Goal: Task Accomplishment & Management: Use online tool/utility

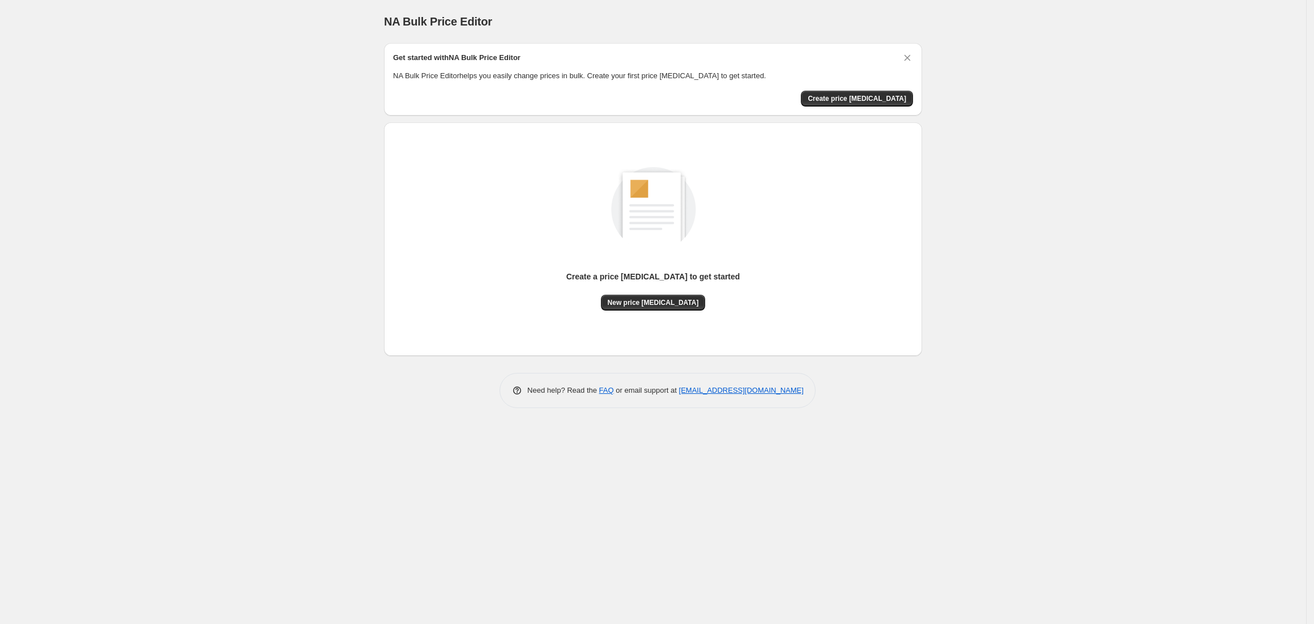
click at [655, 310] on div "Create a price change job to get started New price change job" at bounding box center [653, 238] width 520 height 215
click at [660, 306] on span "New price change job" at bounding box center [653, 302] width 91 height 9
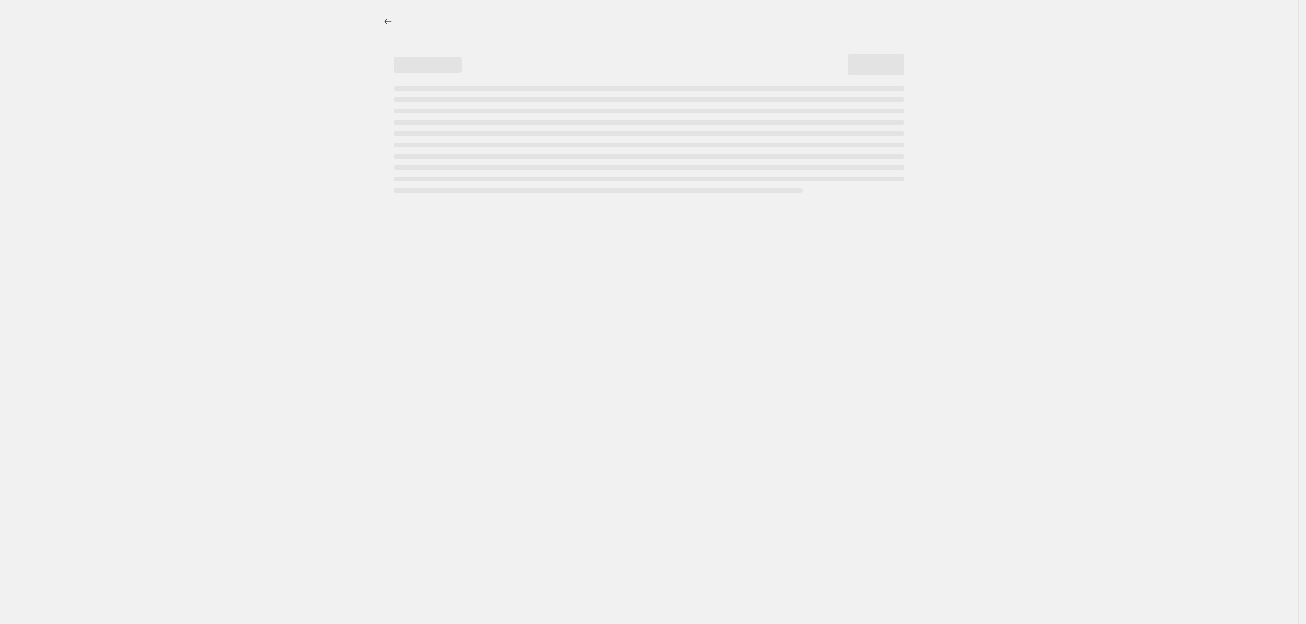
select select "percentage"
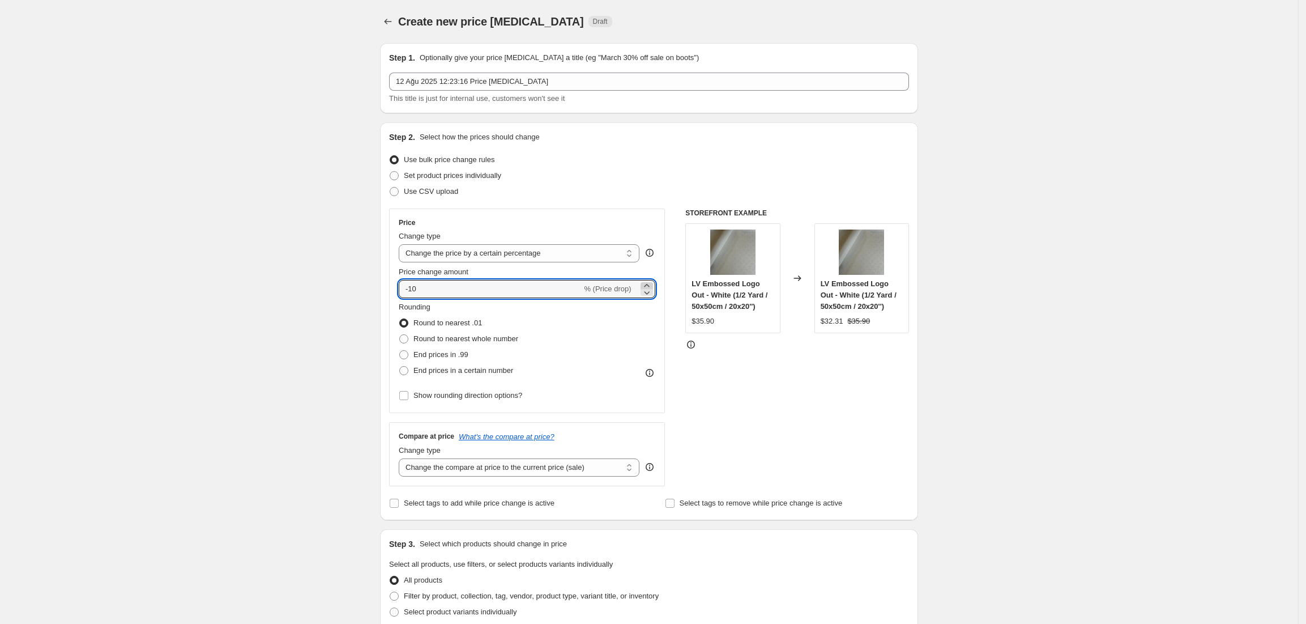
click at [648, 283] on icon at bounding box center [646, 285] width 11 height 11
click at [647, 284] on icon at bounding box center [646, 285] width 11 height 11
click at [647, 283] on icon at bounding box center [646, 285] width 11 height 11
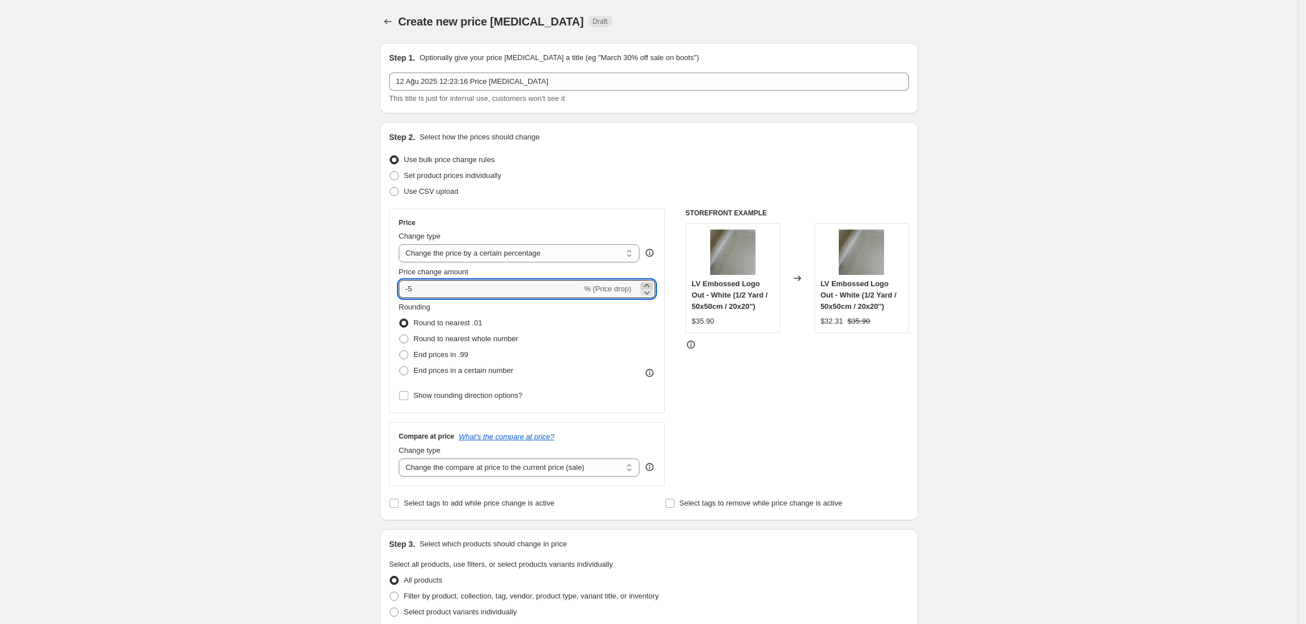
click at [647, 283] on icon at bounding box center [646, 285] width 11 height 11
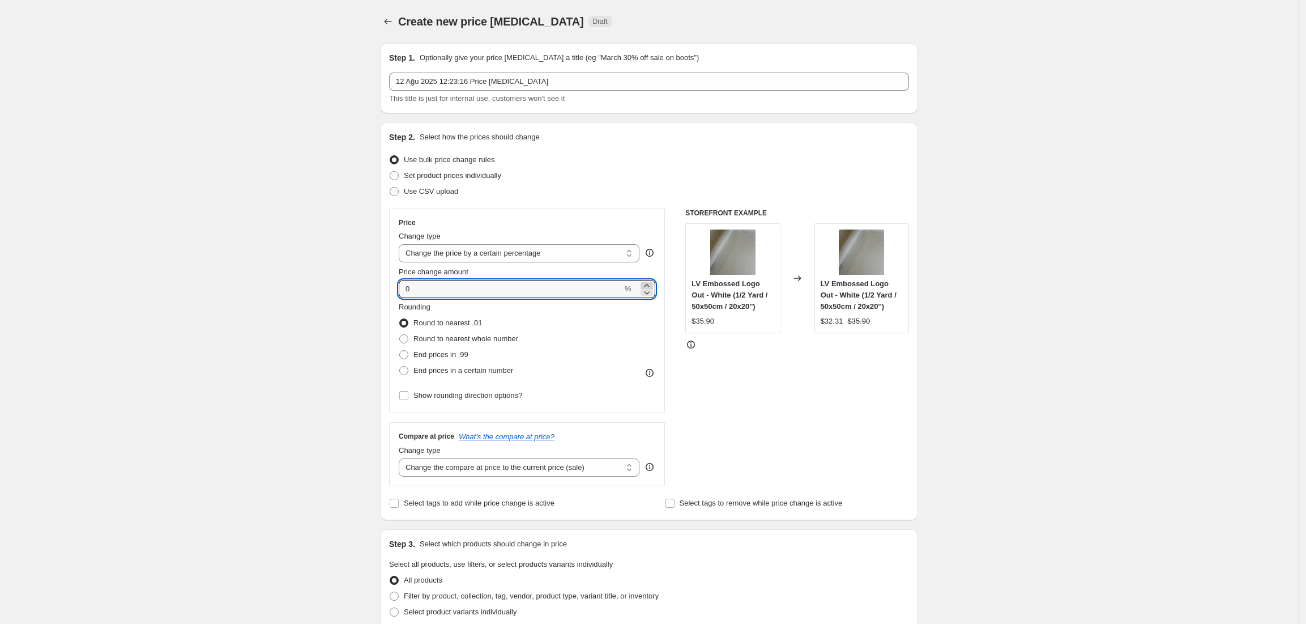
click at [647, 283] on icon at bounding box center [646, 285] width 11 height 11
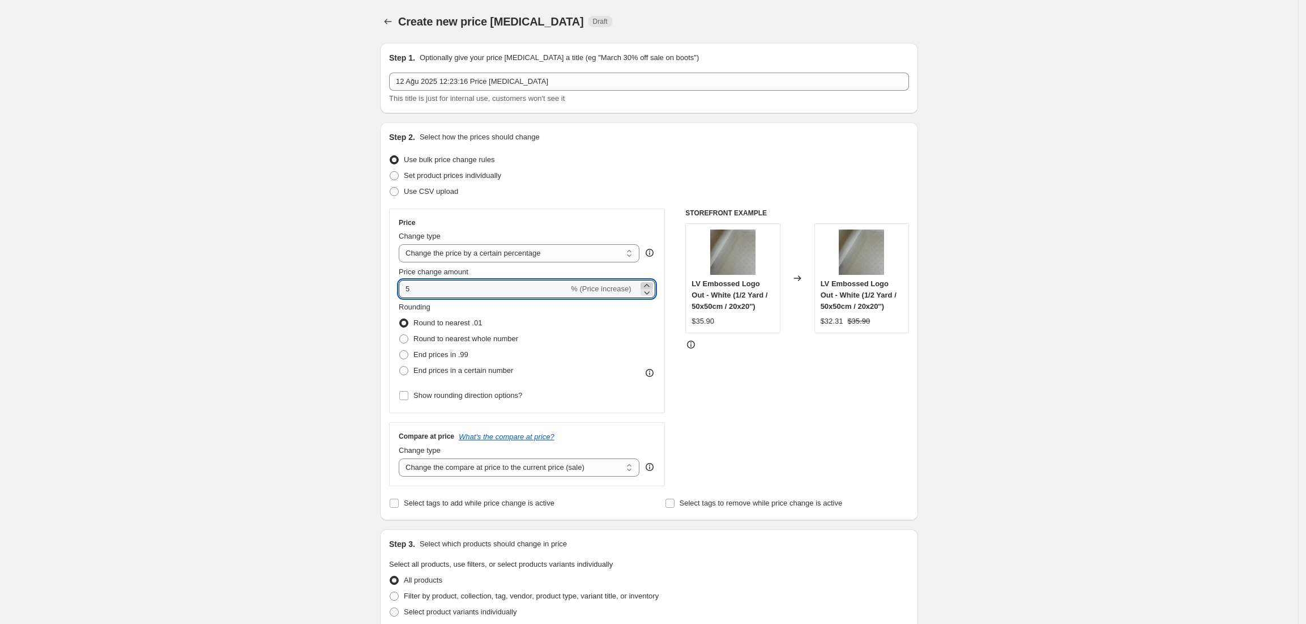
click at [647, 283] on icon at bounding box center [646, 285] width 11 height 11
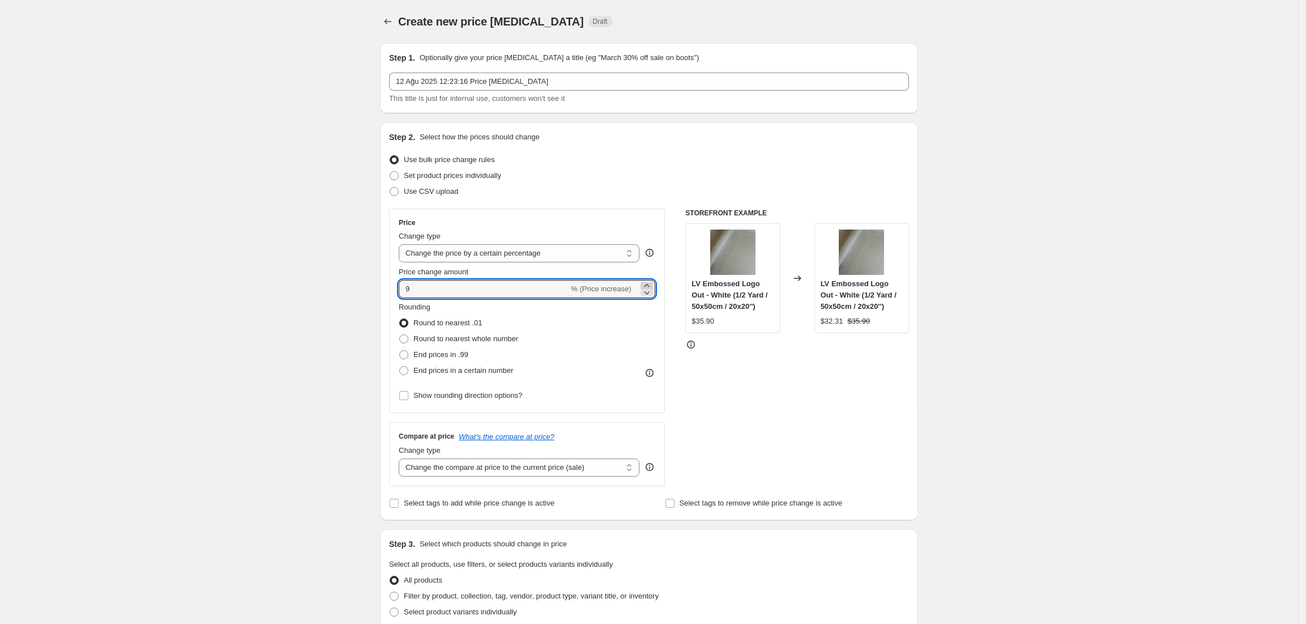
type input "10"
click at [532, 253] on select "Change the price to a certain amount Change the price by a certain amount Chang…" at bounding box center [519, 253] width 241 height 18
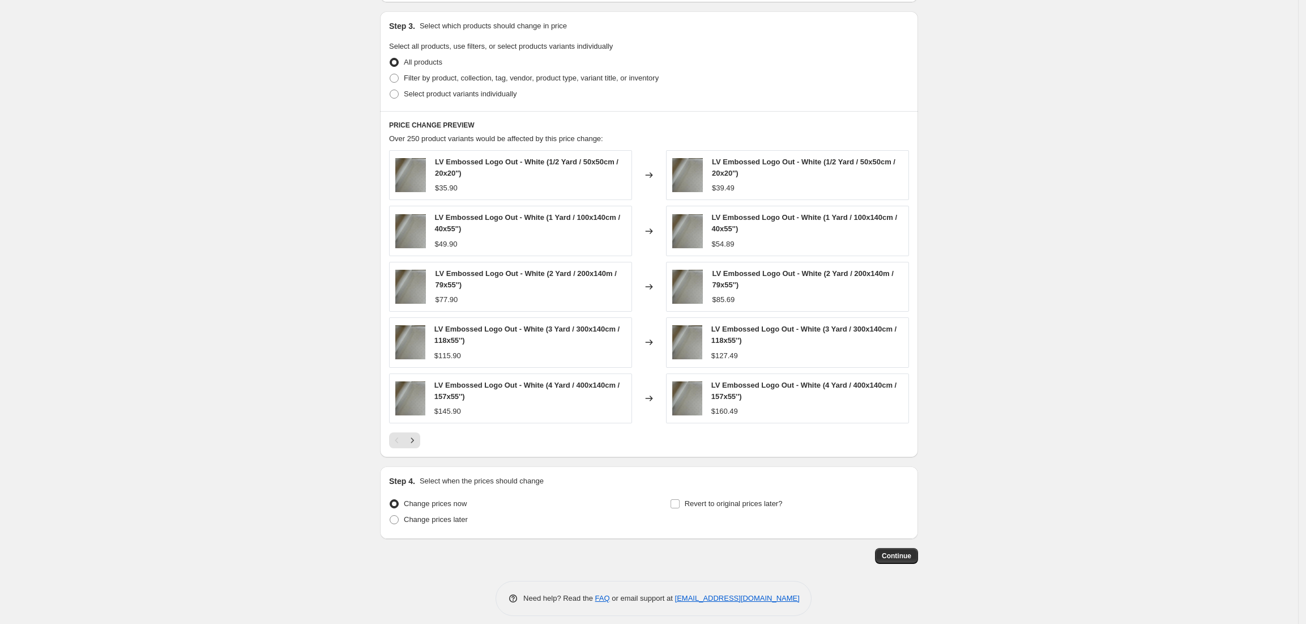
scroll to position [528, 0]
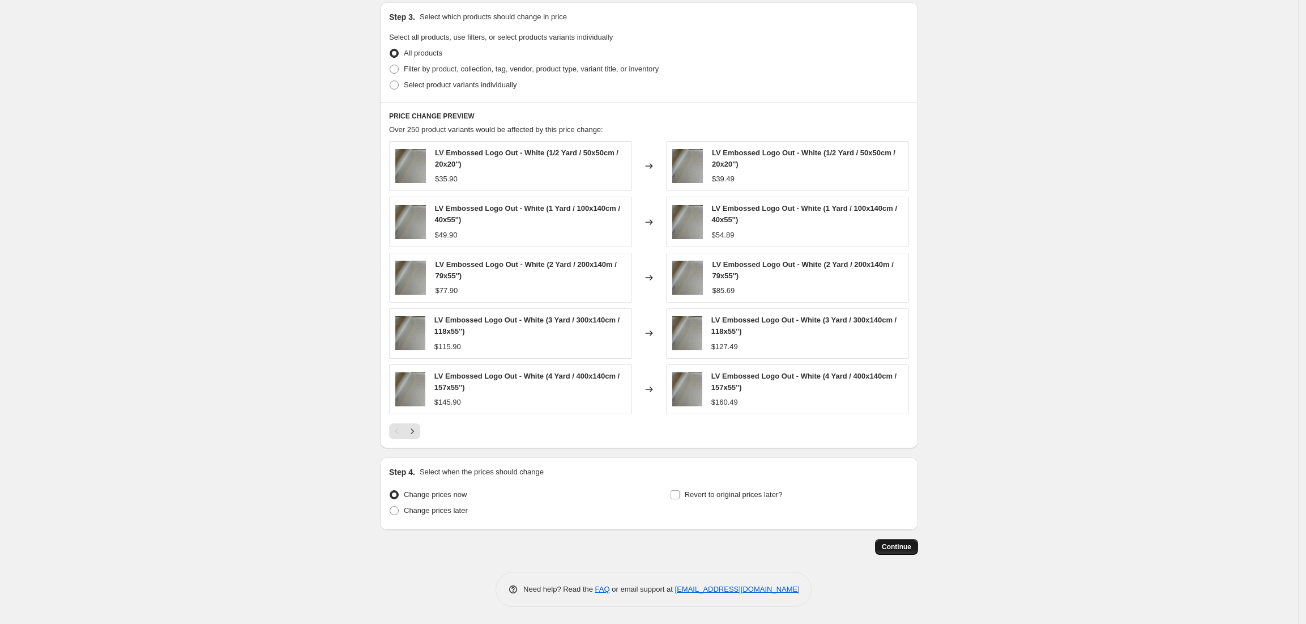
click at [915, 546] on button "Continue" at bounding box center [896, 547] width 43 height 16
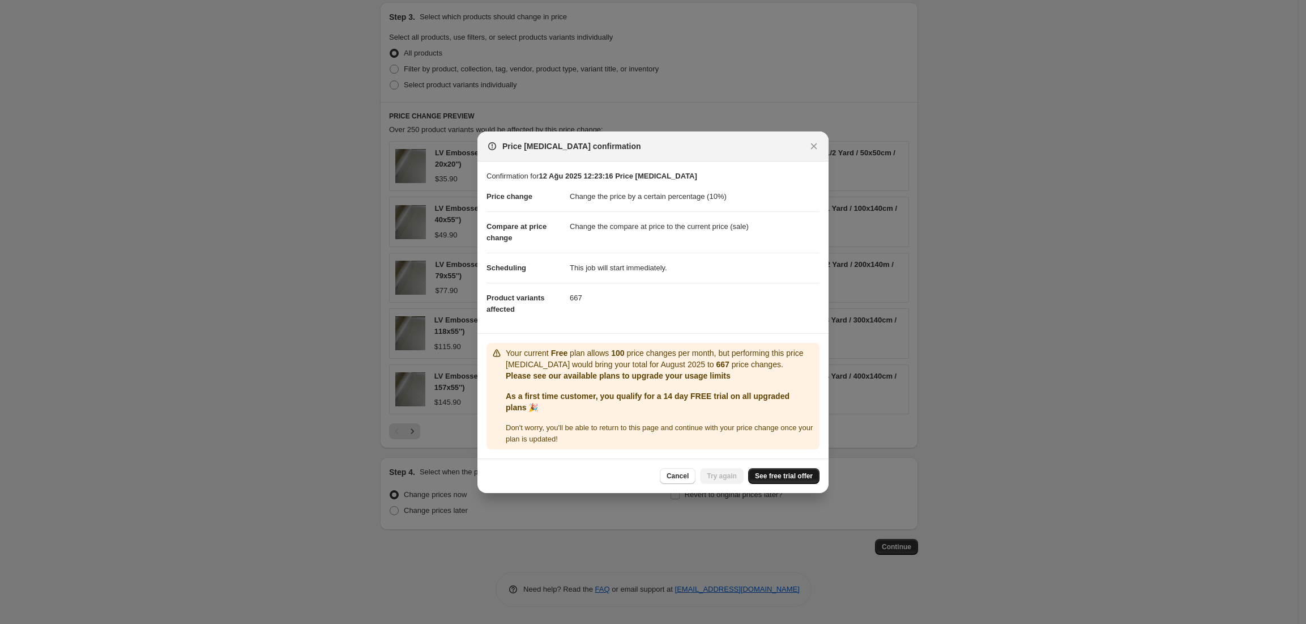
click at [783, 474] on span "See free trial offer" at bounding box center [784, 475] width 58 height 9
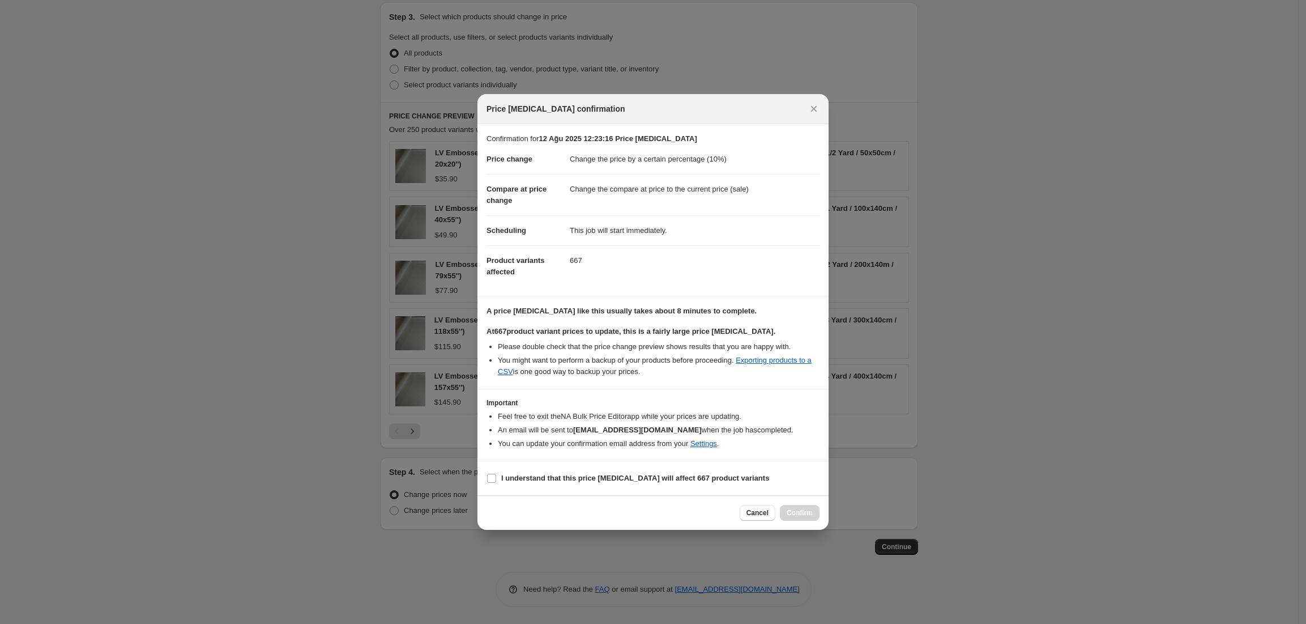
select select "percentage"
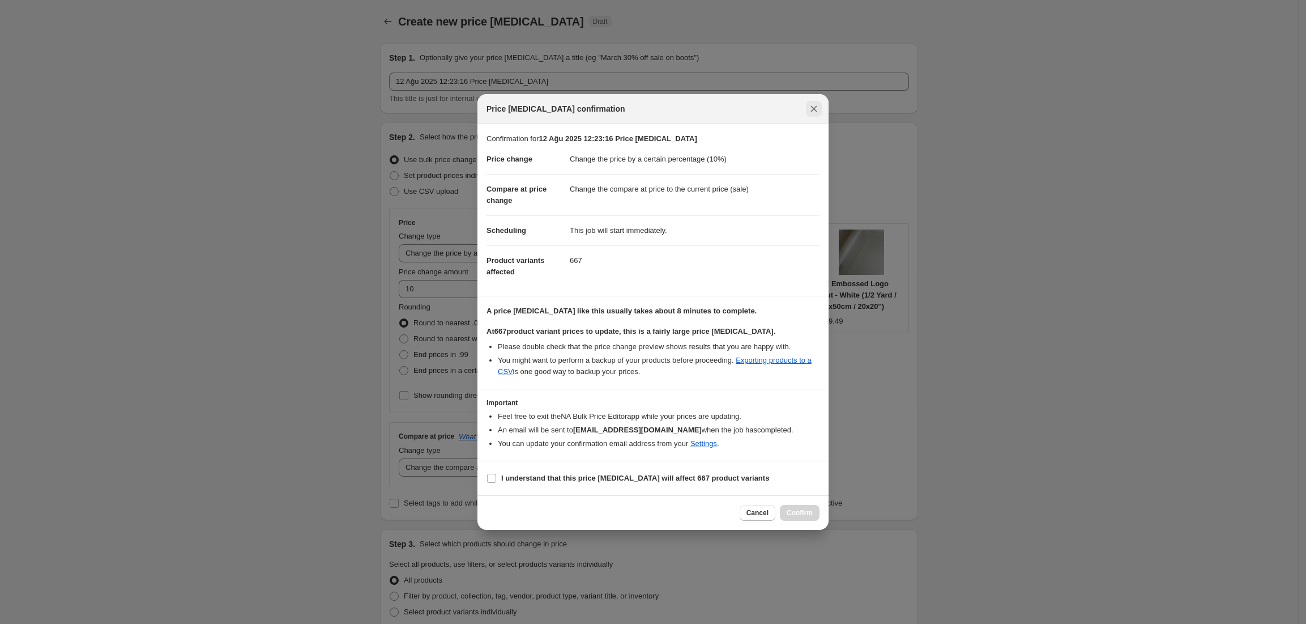
click at [809, 108] on icon "Close" at bounding box center [813, 108] width 11 height 11
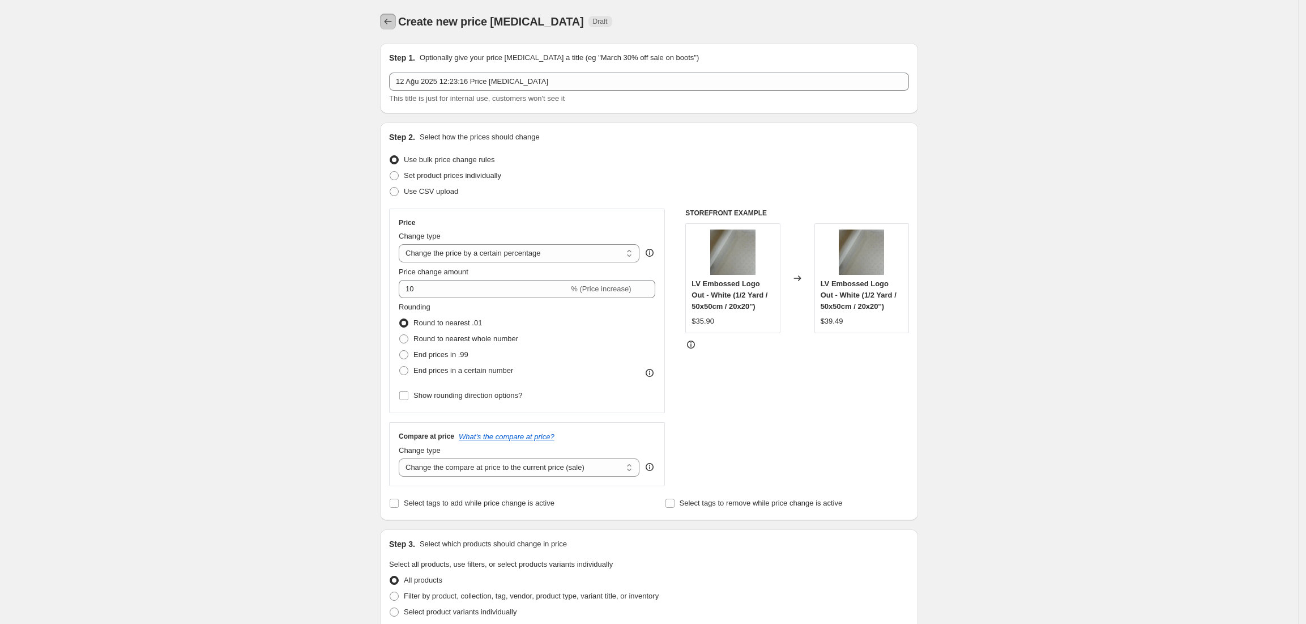
click at [393, 19] on icon "Price change jobs" at bounding box center [387, 21] width 11 height 11
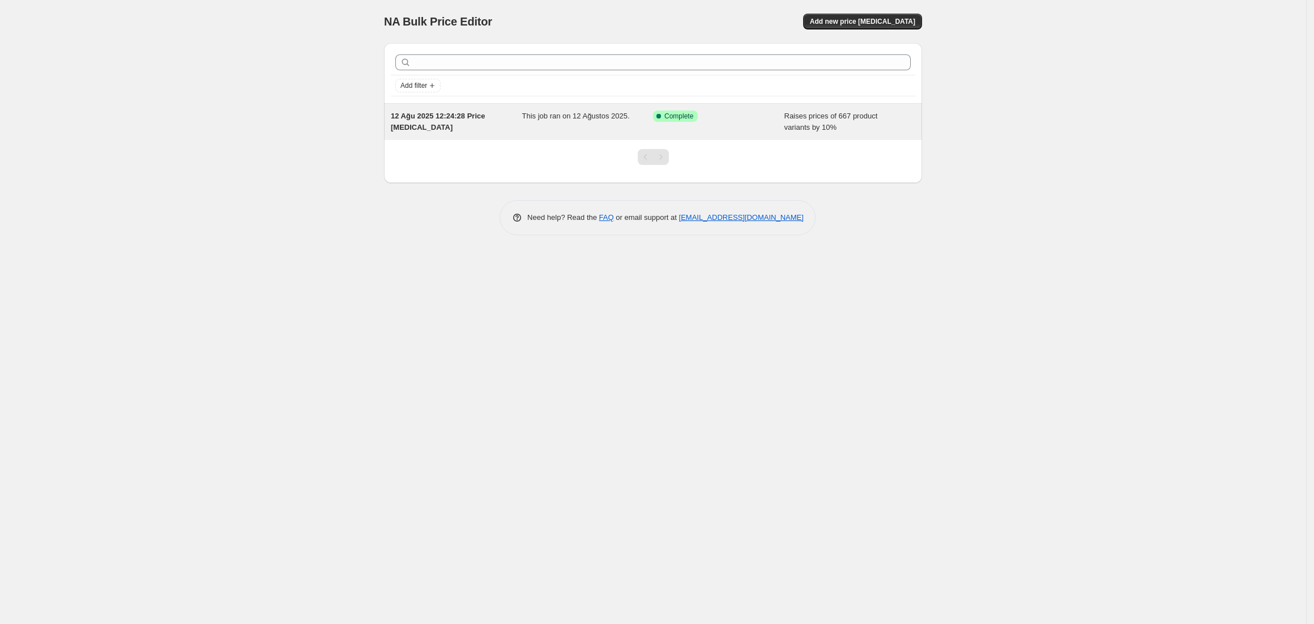
click at [485, 123] on div "12 Ağu 2025 12:24:28 Price change job" at bounding box center [456, 121] width 131 height 23
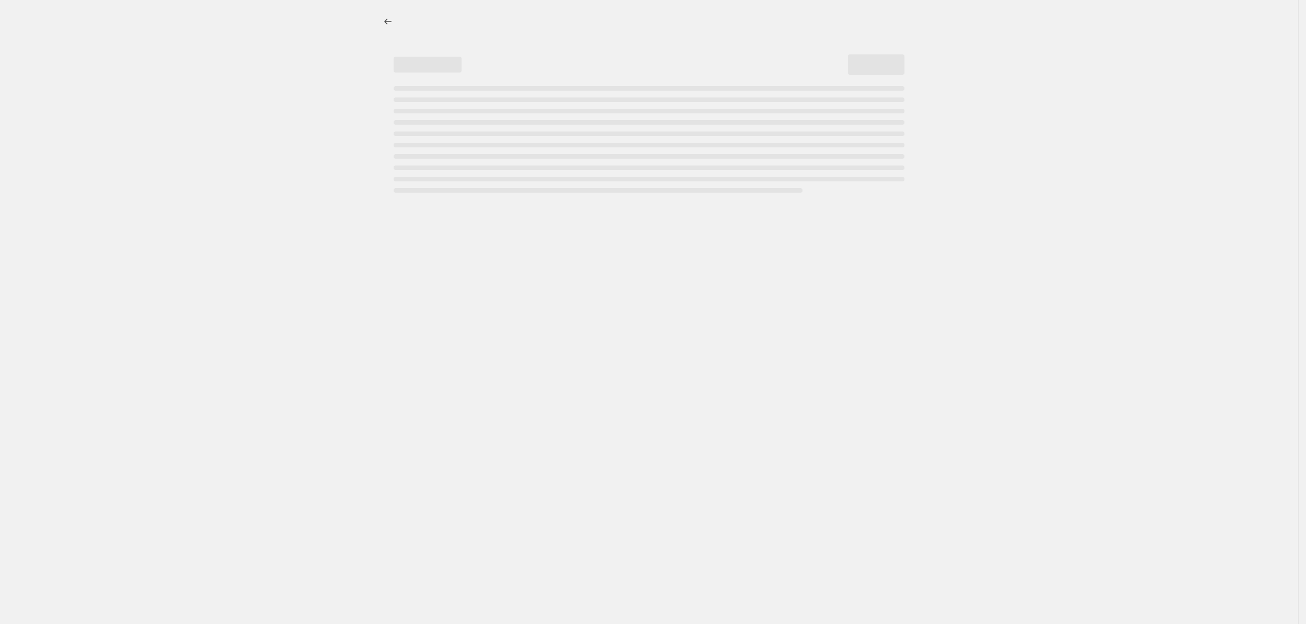
select select "percentage"
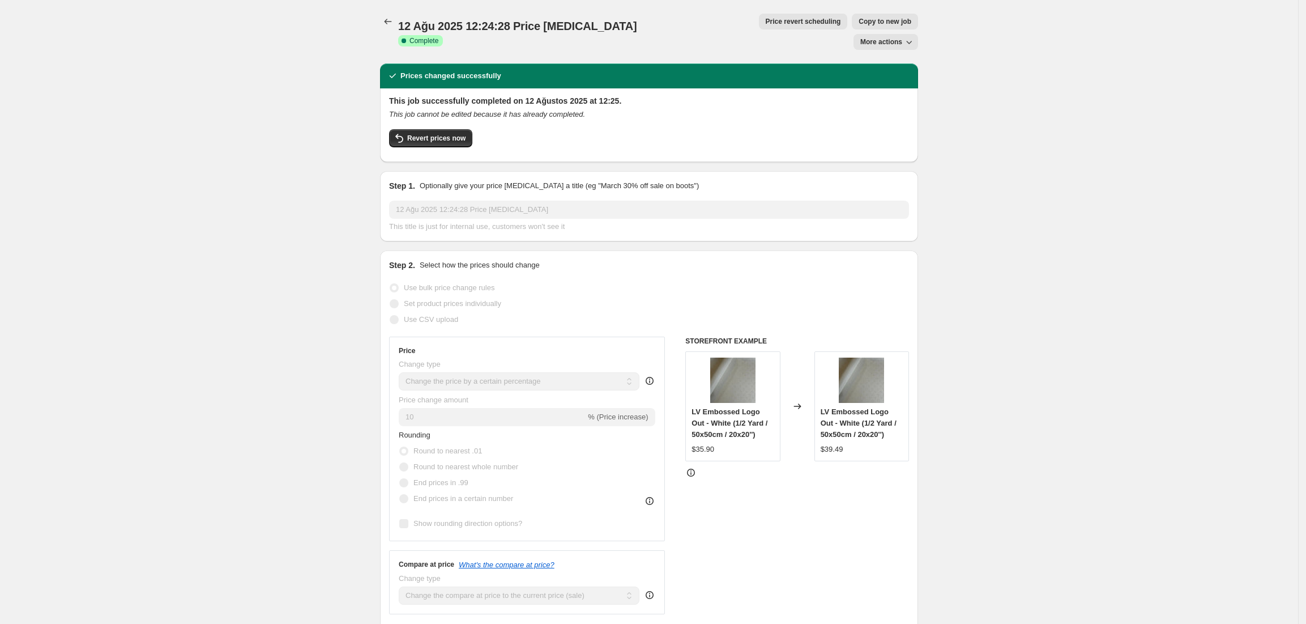
click at [886, 34] on button "More actions" at bounding box center [885, 42] width 65 height 16
click at [893, 71] on button "Delete job" at bounding box center [897, 64] width 69 height 18
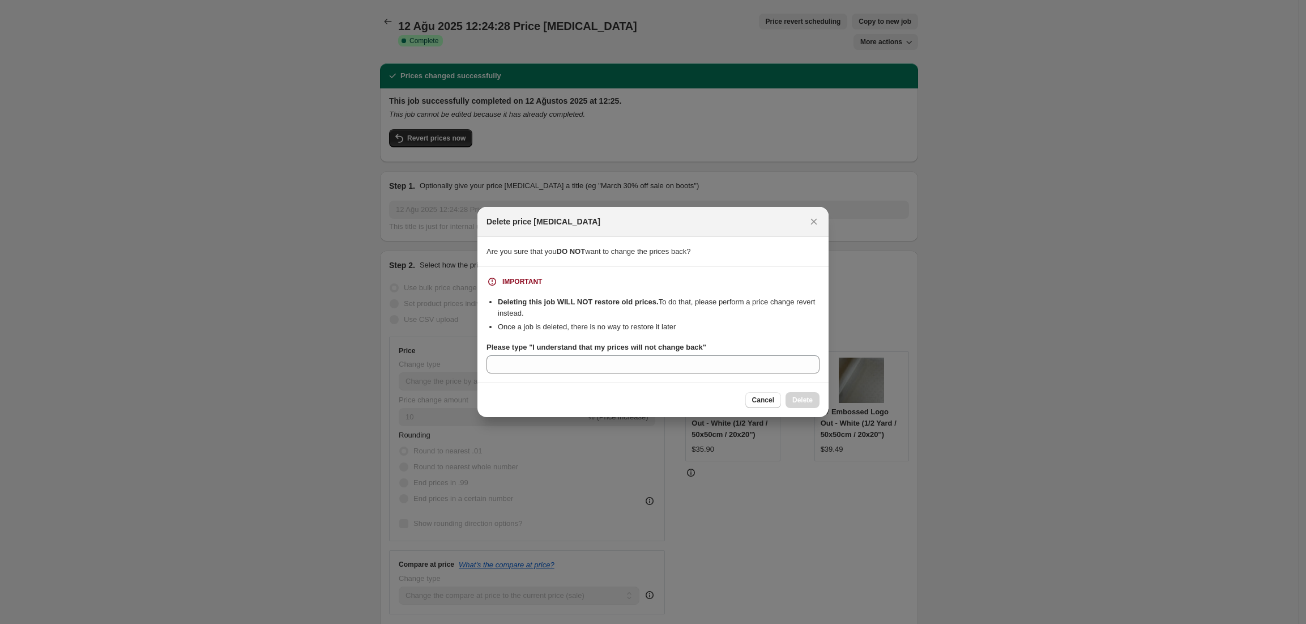
click at [725, 354] on div "Please type "I understand that my prices will not change back"" at bounding box center [652, 357] width 333 height 32
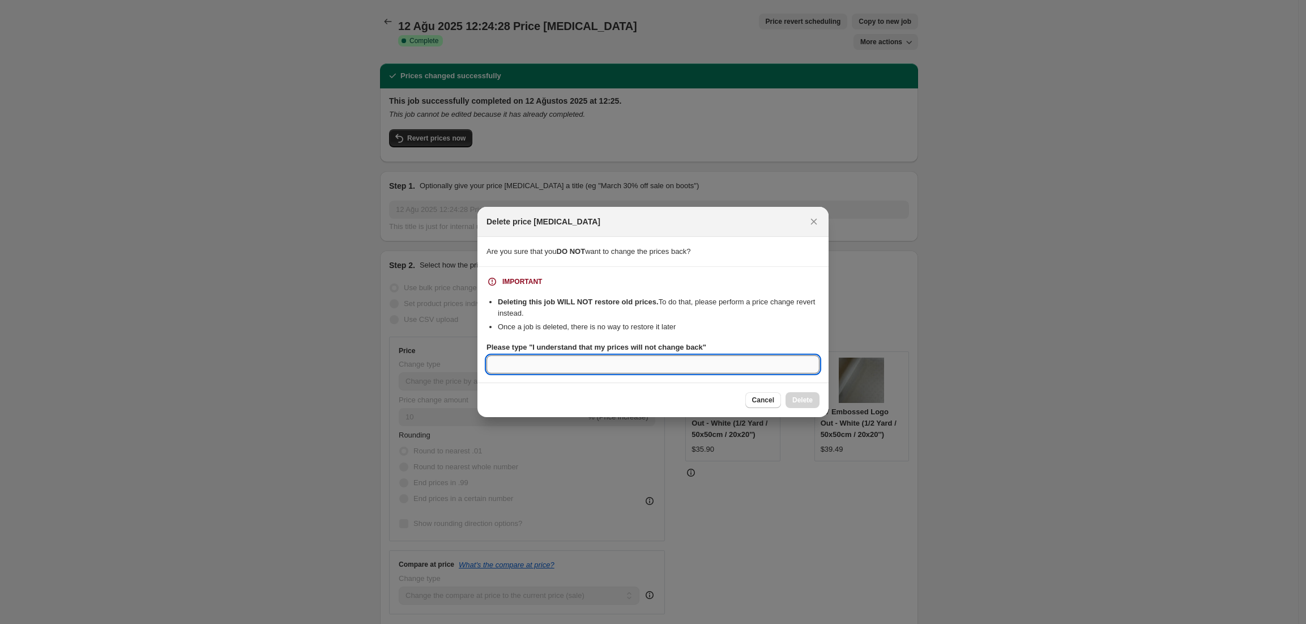
click at [725, 365] on input "Please type "I understand that my prices will not change back"" at bounding box center [652, 364] width 333 height 18
click at [701, 356] on input "Please type "I understand that my prices will not change back"" at bounding box center [652, 364] width 333 height 18
click at [703, 351] on div "Please type "I understand that my prices will not change back"" at bounding box center [652, 346] width 333 height 11
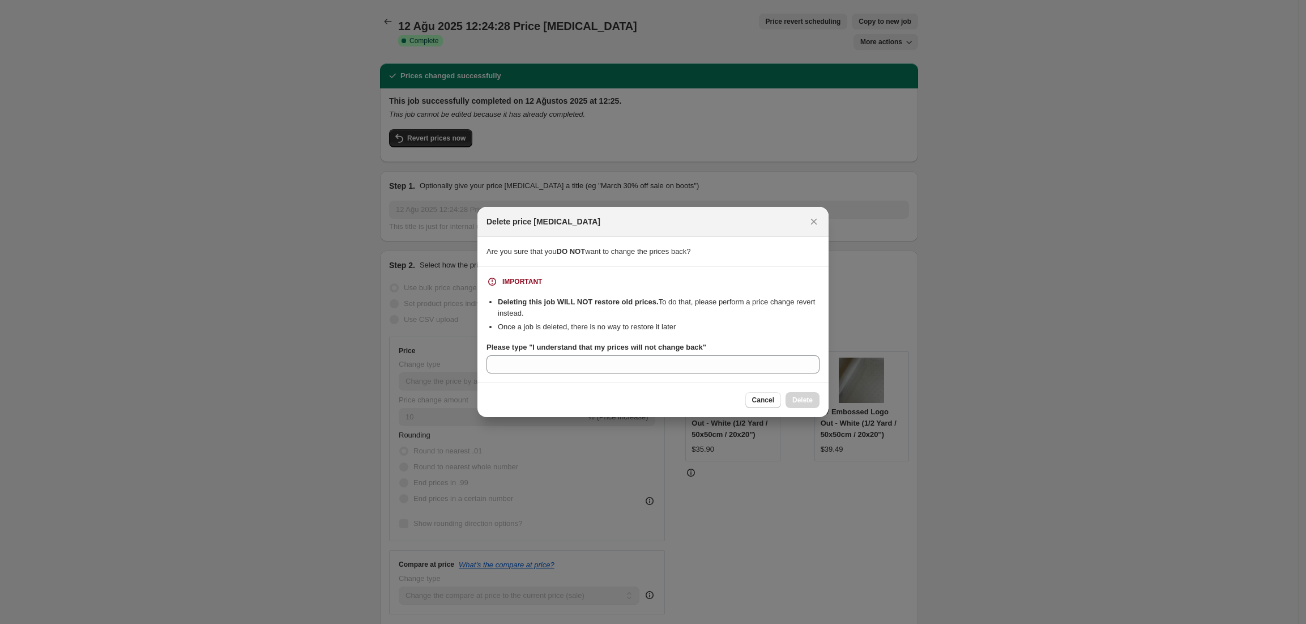
click at [703, 351] on div "Please type "I understand that my prices will not change back"" at bounding box center [652, 346] width 333 height 11
drag, startPoint x: 562, startPoint y: 345, endPoint x: 539, endPoint y: 345, distance: 22.7
click at [560, 345] on b "Please type "I understand that my prices will not change back"" at bounding box center [596, 347] width 220 height 8
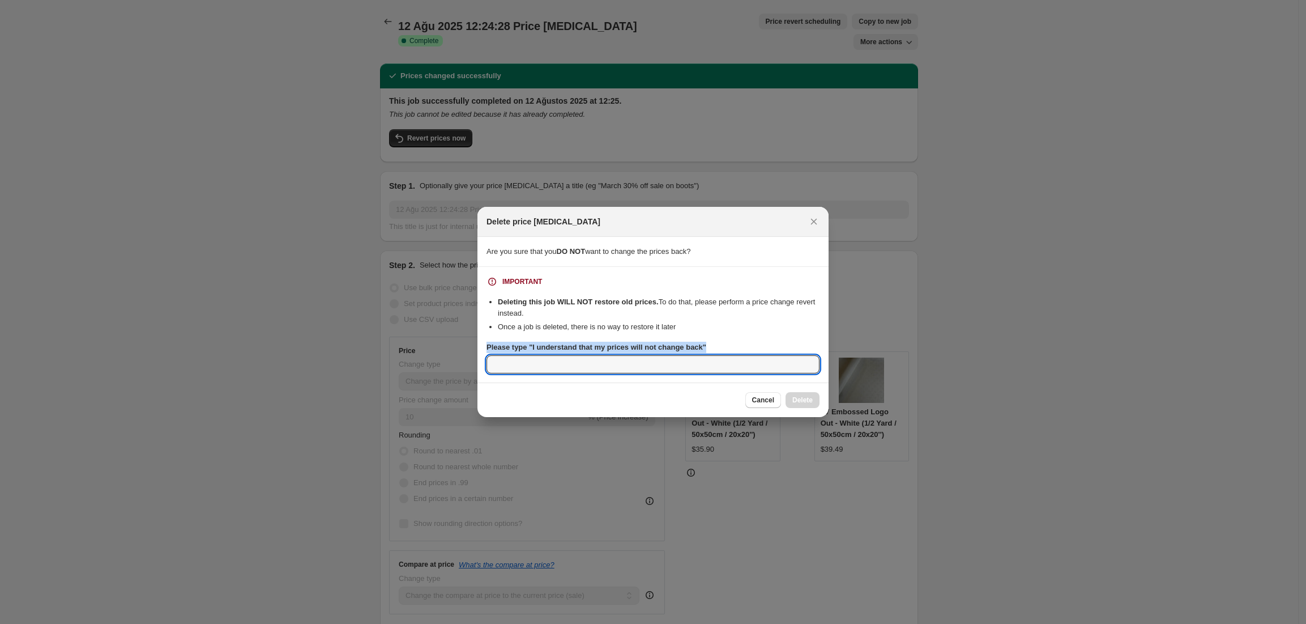
click at [560, 355] on input "Please type "I understand that my prices will not change back"" at bounding box center [652, 364] width 333 height 18
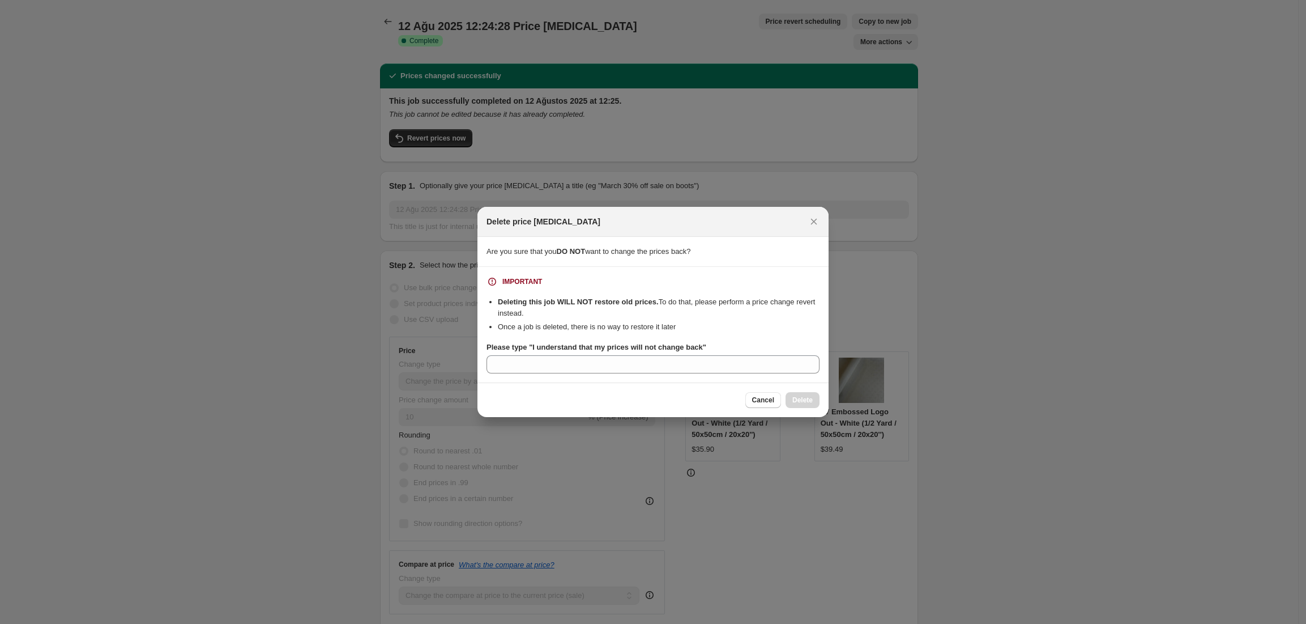
click at [529, 349] on b "Please type "I understand that my prices will not change back"" at bounding box center [596, 347] width 220 height 8
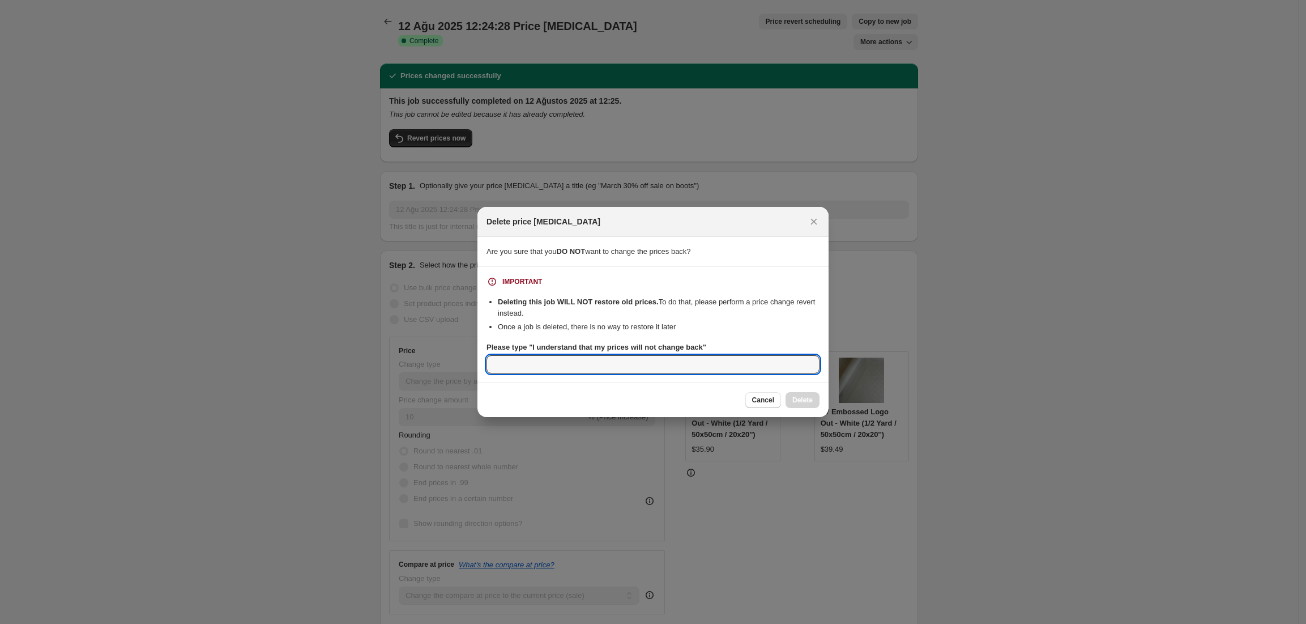
click at [529, 355] on input "Please type "I understand that my prices will not change back"" at bounding box center [652, 364] width 333 height 18
copy b ""I understand that my prices will not change back""
drag, startPoint x: 528, startPoint y: 349, endPoint x: 694, endPoint y: 356, distance: 166.1
click at [694, 356] on div "Please type "I understand that my prices will not change back"" at bounding box center [652, 357] width 333 height 32
click at [691, 368] on input "Please type "I understand that my prices will not change back"" at bounding box center [652, 364] width 333 height 18
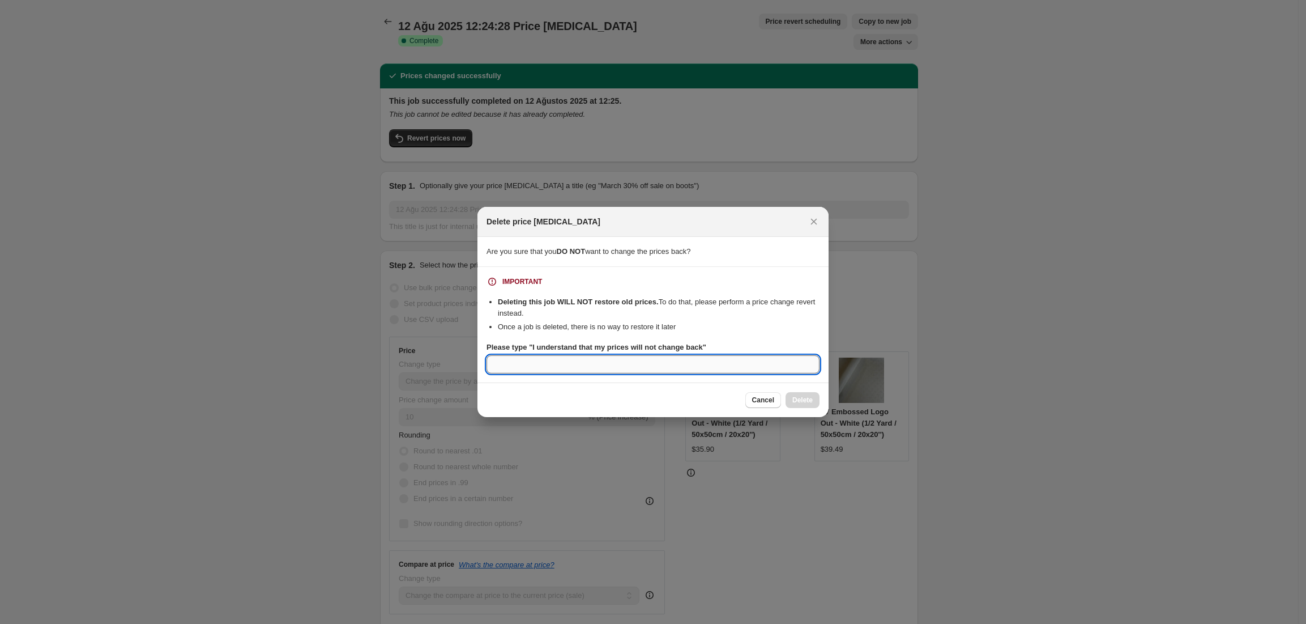
paste input ""I understand that my prices will not change back""
drag, startPoint x: 669, startPoint y: 367, endPoint x: 655, endPoint y: 372, distance: 15.0
click at [655, 372] on input ""I understand that my prices will not change back"" at bounding box center [652, 364] width 333 height 18
drag, startPoint x: 494, startPoint y: 365, endPoint x: 453, endPoint y: 365, distance: 41.3
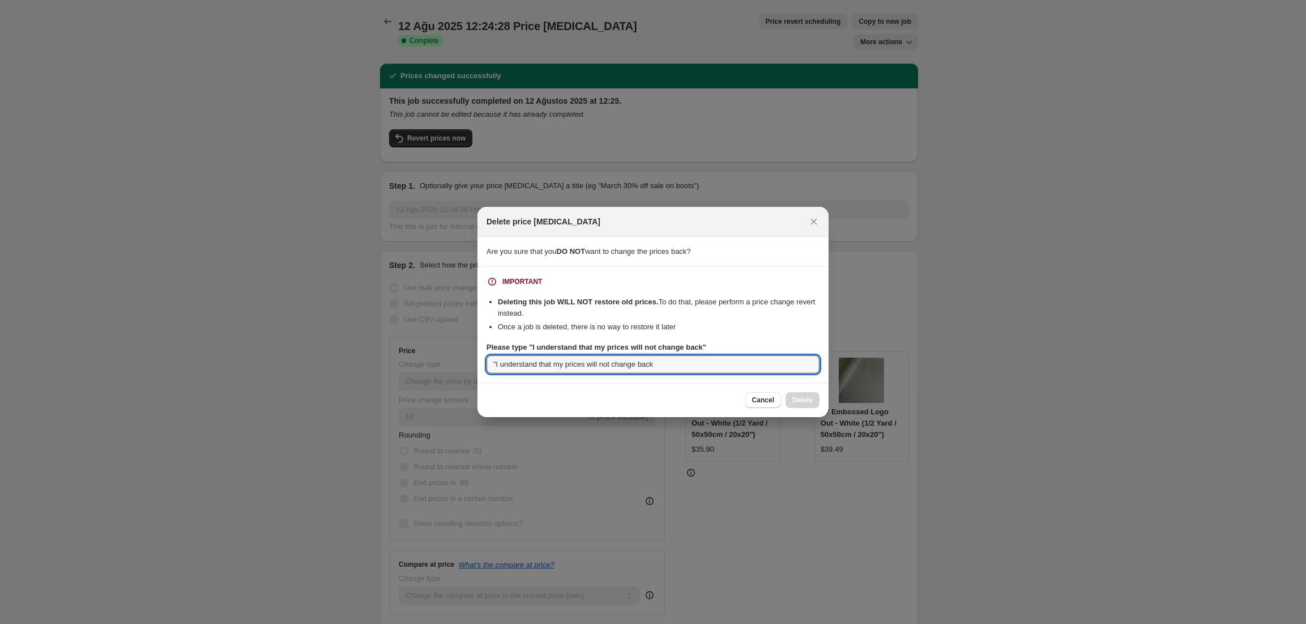
drag, startPoint x: 501, startPoint y: 362, endPoint x: 485, endPoint y: 366, distance: 15.7
click at [485, 366] on section "IMPORTANT Deleting this job WILL NOT restore old prices. To do that, please per…" at bounding box center [652, 325] width 351 height 116
type input "I understand that my prices will not change back"
click at [805, 399] on span "Delete" at bounding box center [802, 399] width 20 height 9
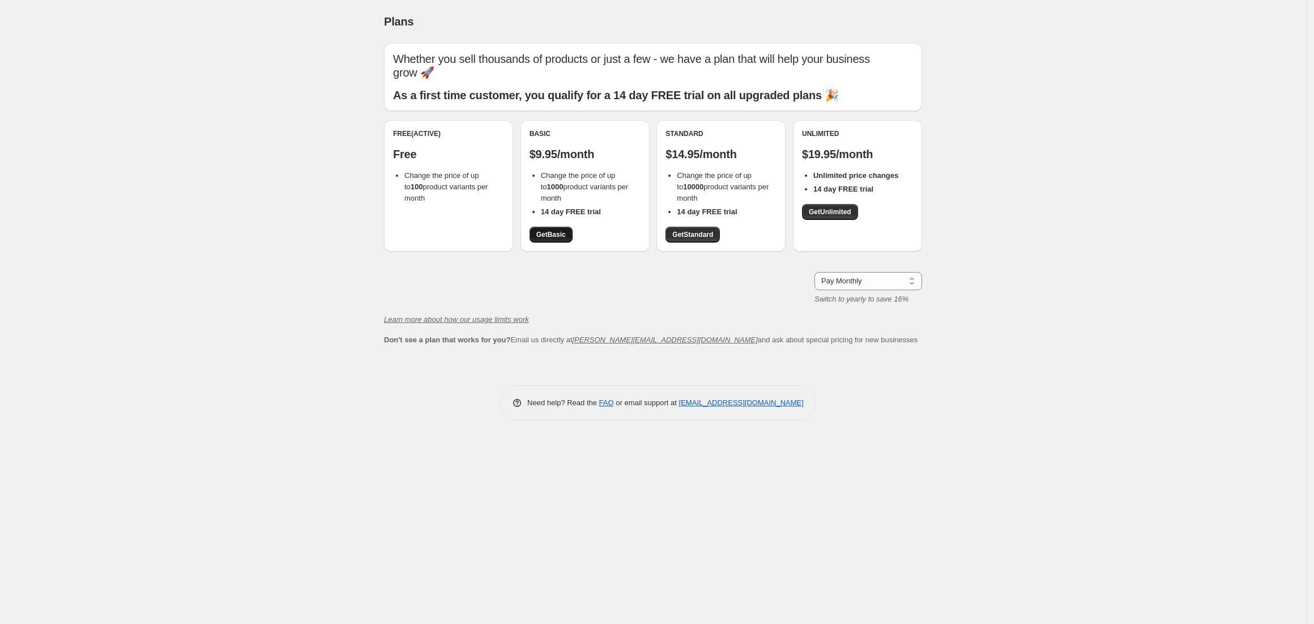
click at [553, 236] on span "Get Basic" at bounding box center [550, 234] width 29 height 9
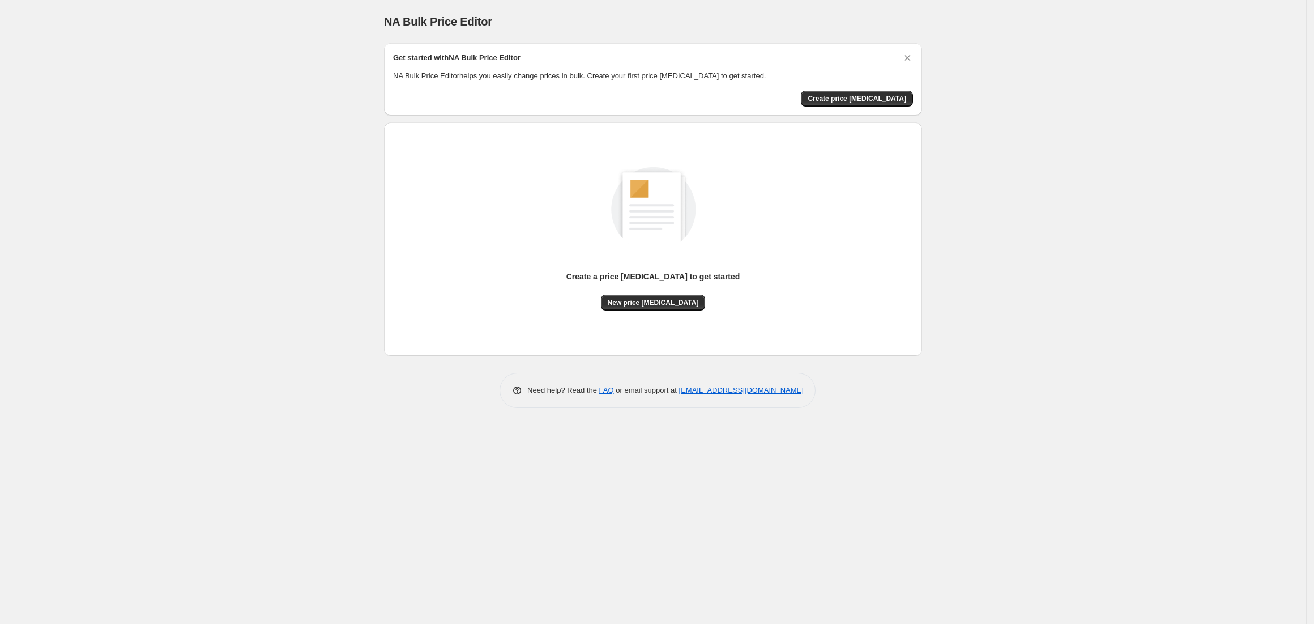
click at [654, 313] on div "Create a price change job to get started New price change job" at bounding box center [653, 238] width 520 height 215
click at [657, 309] on div "Create a price change job to get started New price change job" at bounding box center [653, 238] width 520 height 215
click at [659, 298] on span "New price change job" at bounding box center [653, 302] width 91 height 9
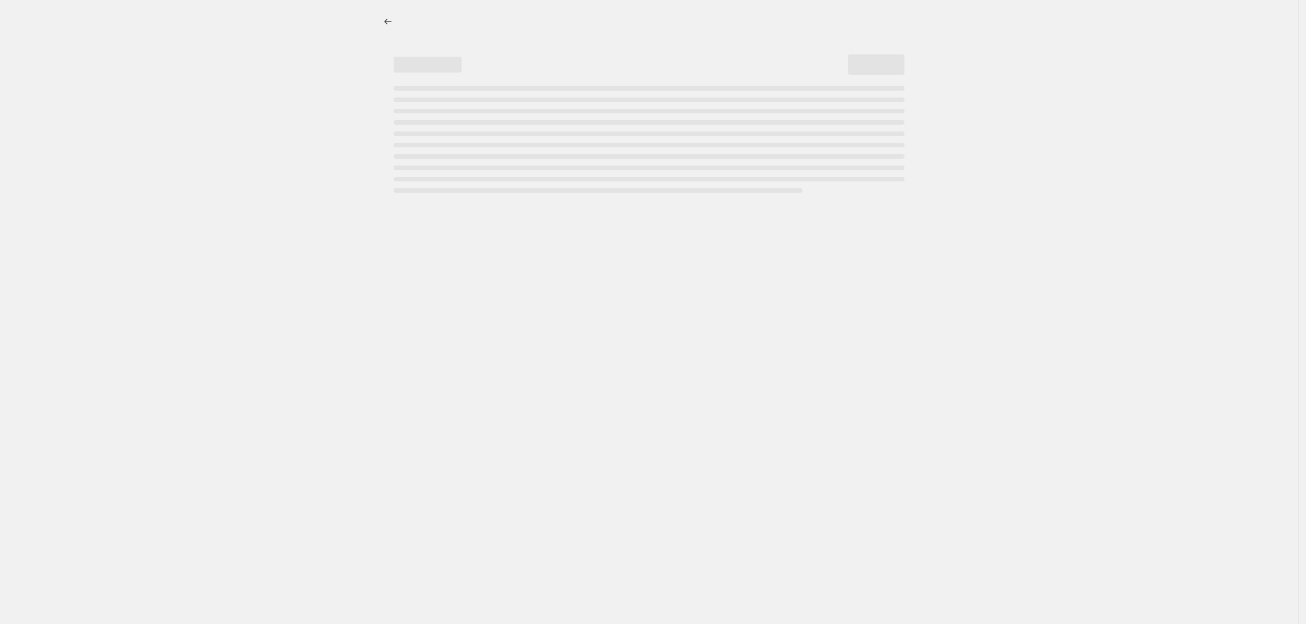
select select "percentage"
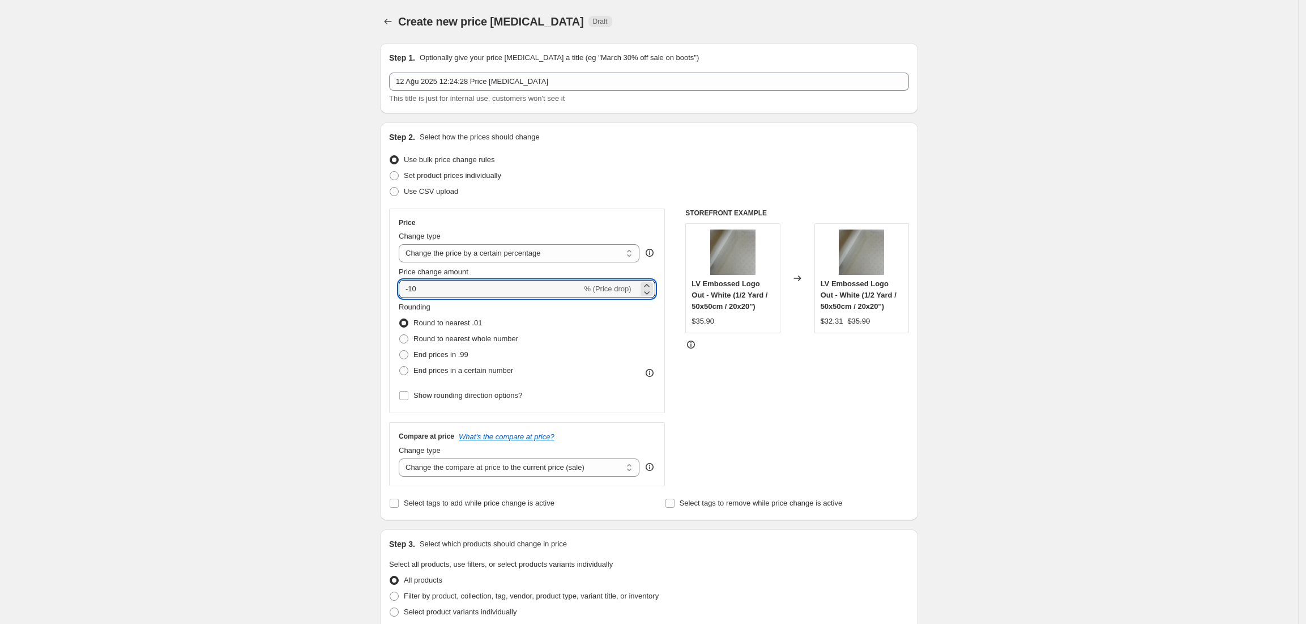
drag, startPoint x: 466, startPoint y: 284, endPoint x: 325, endPoint y: 275, distance: 140.7
click at [325, 275] on div "Create new price change job. This page is ready Create new price change job Dra…" at bounding box center [649, 575] width 1298 height 1150
click at [422, 286] on input "-10" at bounding box center [490, 289] width 183 height 18
click at [409, 291] on input "-10" at bounding box center [490, 289] width 183 height 18
type input "10"
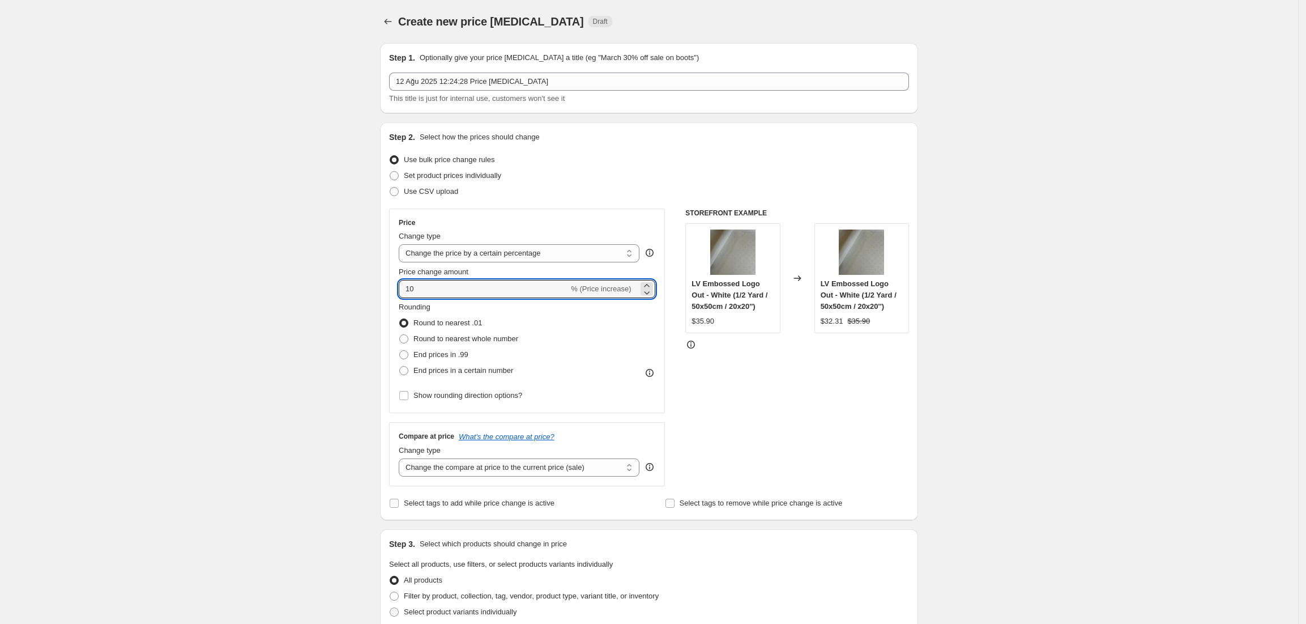
click at [748, 391] on div "STOREFRONT EXAMPLE LV Embossed Logo Out - White (1/2 Yard / 50x50cm / 20x20'') …" at bounding box center [797, 347] width 224 height 278
click at [420, 288] on input "10" at bounding box center [484, 289] width 170 height 18
click at [481, 297] on input "10" at bounding box center [484, 289] width 170 height 18
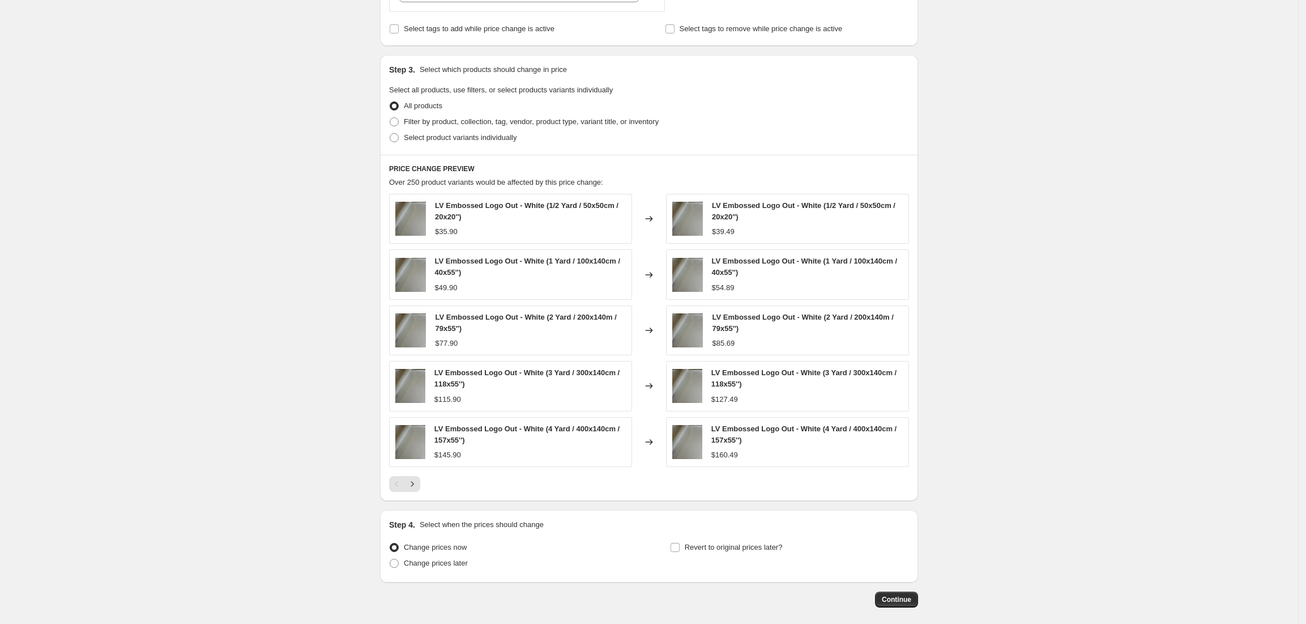
scroll to position [530, 0]
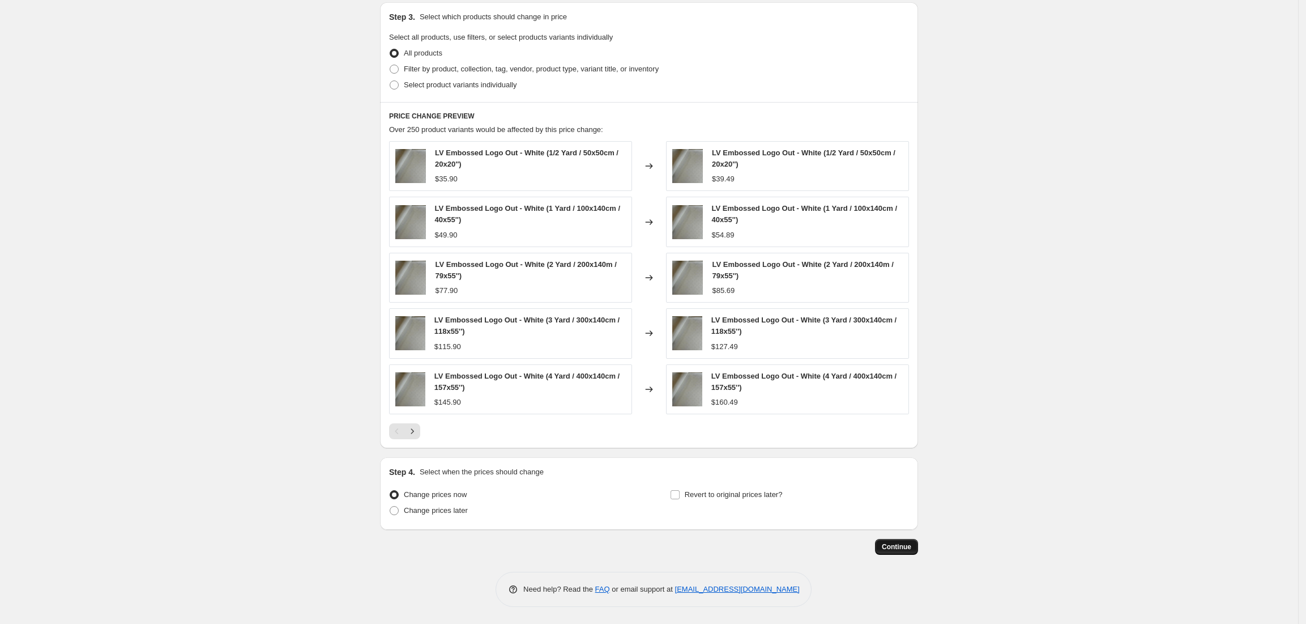
click at [913, 545] on button "Continue" at bounding box center [896, 547] width 43 height 16
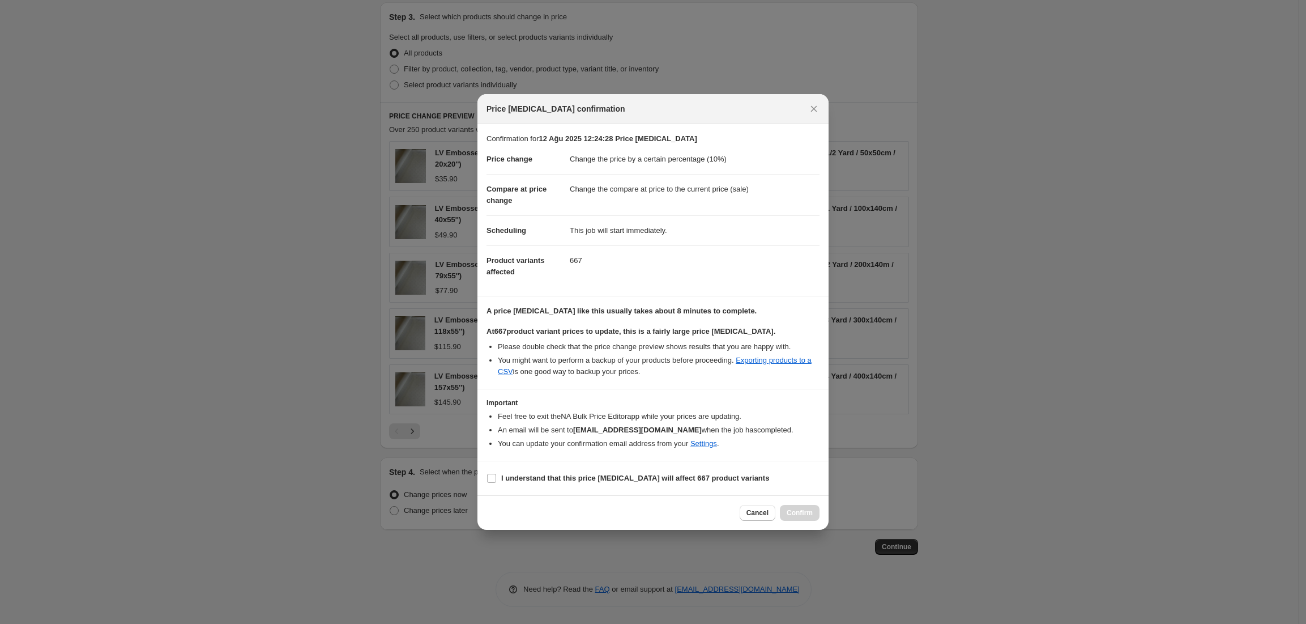
click at [671, 487] on section "I understand that this price change job will affect 667 product variants" at bounding box center [652, 478] width 351 height 34
click at [671, 482] on b "I understand that this price change job will affect 667 product variants" at bounding box center [635, 477] width 268 height 8
click at [496, 483] on input "I understand that this price change job will affect 667 product variants" at bounding box center [491, 477] width 9 height 9
checkbox input "true"
click at [791, 510] on span "Confirm" at bounding box center [800, 512] width 26 height 9
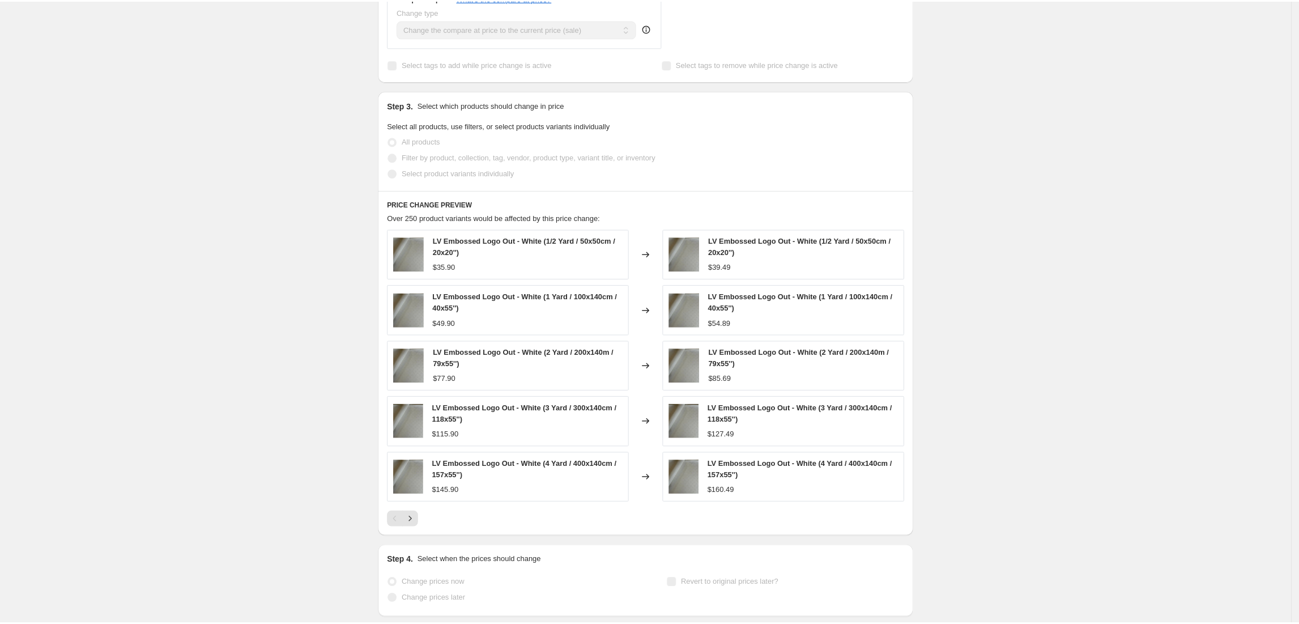
scroll to position [511, 0]
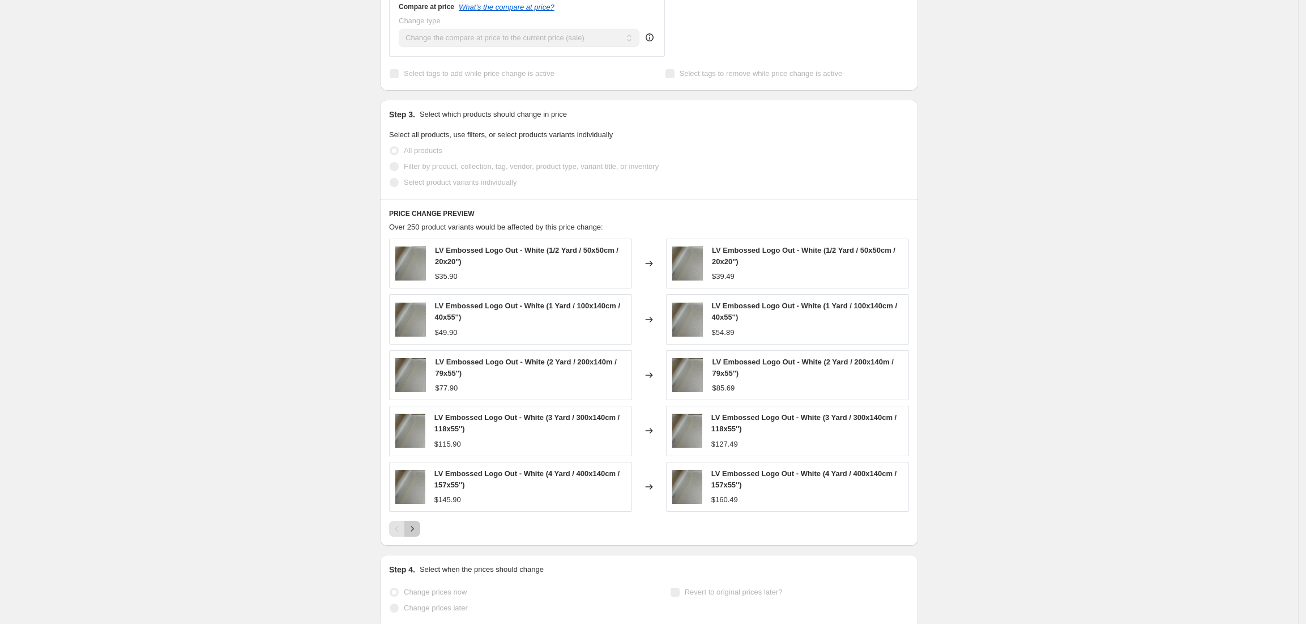
click at [408, 533] on button "Next" at bounding box center [412, 528] width 16 height 16
click at [413, 528] on icon "Next" at bounding box center [412, 528] width 11 height 11
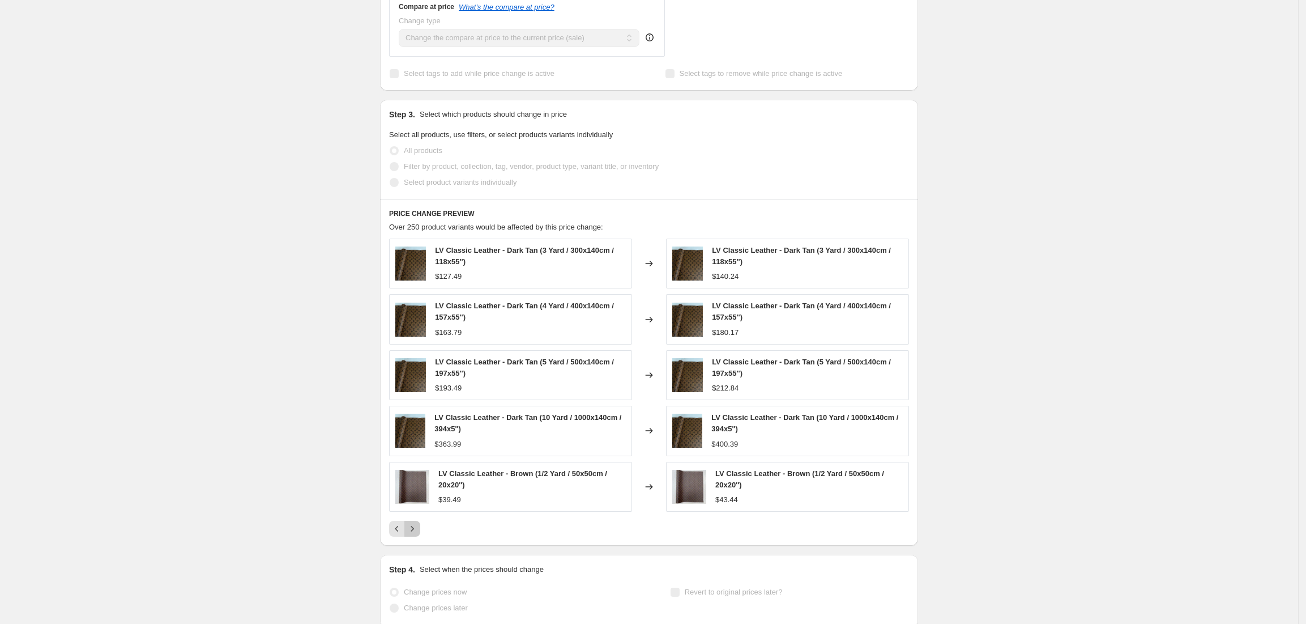
click at [413, 528] on icon "Next" at bounding box center [412, 528] width 11 height 11
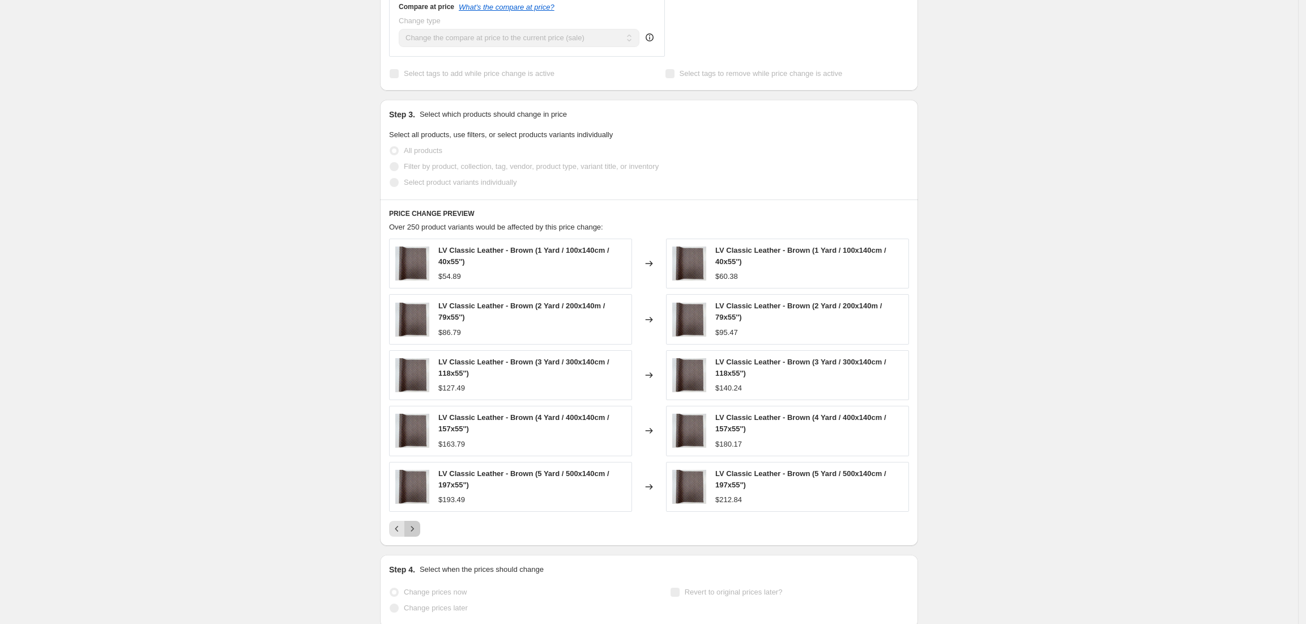
click at [413, 528] on icon "Next" at bounding box center [412, 528] width 11 height 11
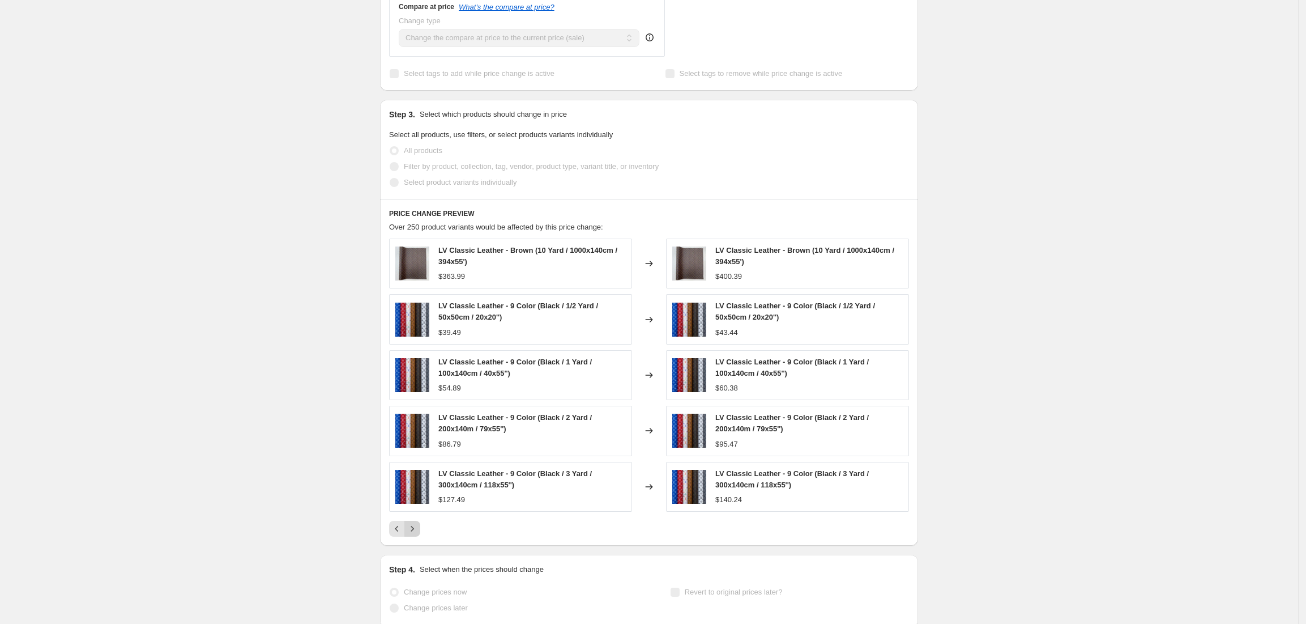
click at [413, 528] on icon "Next" at bounding box center [412, 528] width 11 height 11
